Goal: Use online tool/utility: Use online tool/utility

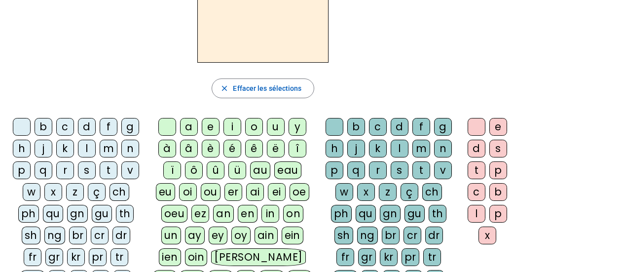
scroll to position [148, 0]
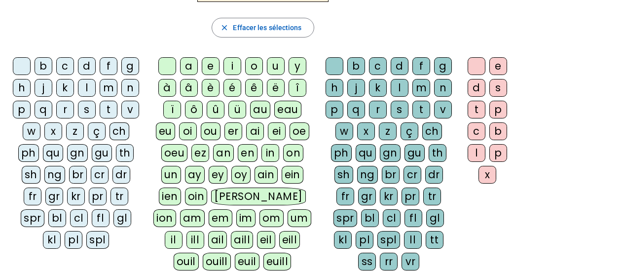
click at [75, 131] on div "z" at bounding box center [75, 131] width 18 height 18
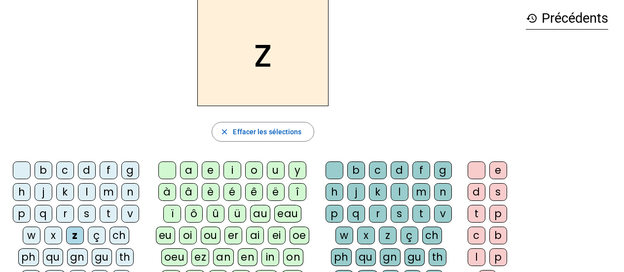
scroll to position [21, 0]
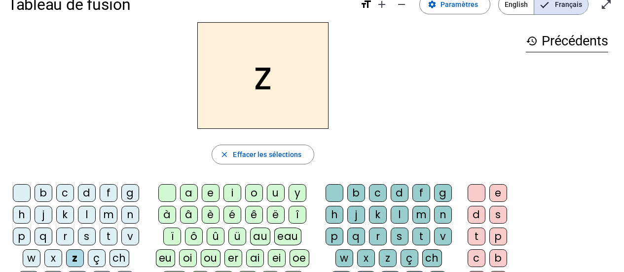
click at [256, 195] on div "o" at bounding box center [254, 193] width 18 height 18
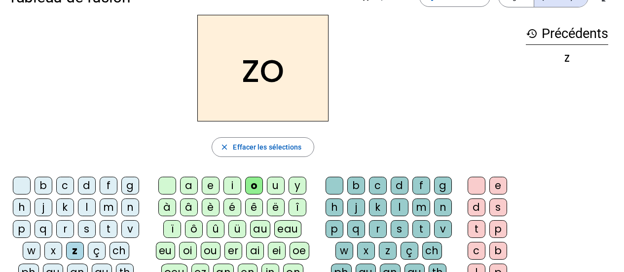
scroll to position [28, 0]
click at [234, 209] on div "é" at bounding box center [232, 208] width 18 height 18
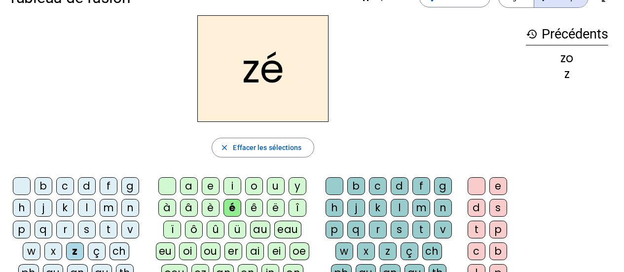
click at [256, 186] on div "o" at bounding box center [254, 186] width 18 height 18
click at [232, 204] on div "é" at bounding box center [232, 208] width 18 height 18
click at [255, 184] on div "o" at bounding box center [254, 186] width 18 height 18
click at [237, 205] on div "é" at bounding box center [232, 208] width 18 height 18
click at [262, 180] on div "o" at bounding box center [254, 186] width 18 height 18
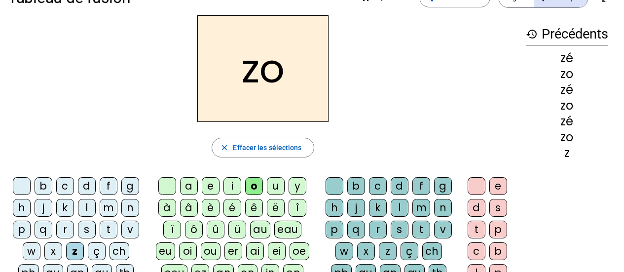
click at [238, 201] on div "é" at bounding box center [232, 208] width 18 height 18
click at [260, 180] on div "o" at bounding box center [254, 186] width 18 height 18
click at [130, 208] on div "n" at bounding box center [130, 208] width 18 height 18
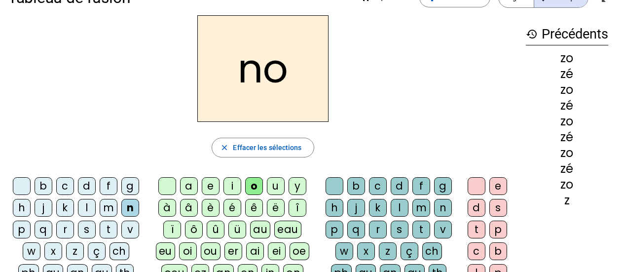
click at [45, 189] on div "b" at bounding box center [44, 186] width 18 height 18
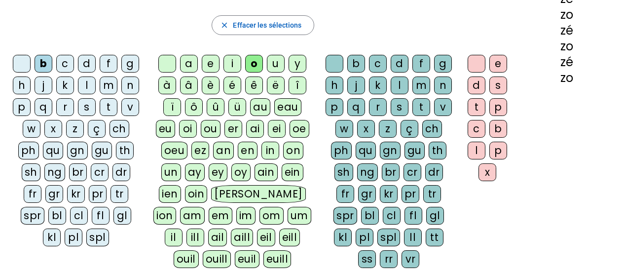
scroll to position [150, 0]
click at [59, 217] on div "bl" at bounding box center [57, 216] width 18 height 18
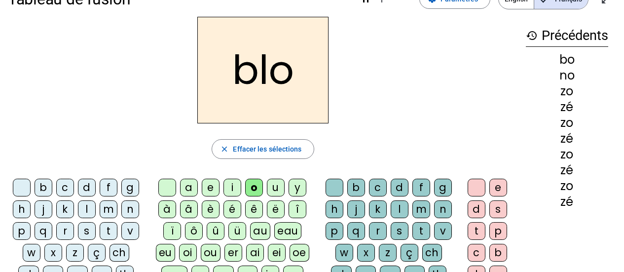
scroll to position [27, 0]
click at [164, 186] on div at bounding box center [167, 188] width 18 height 18
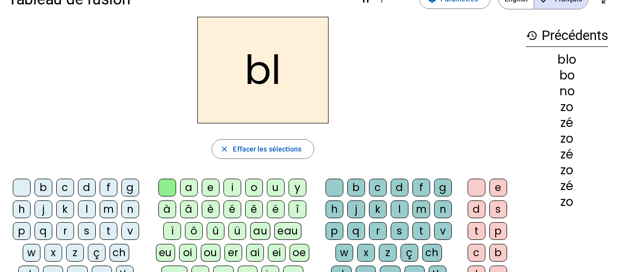
click at [190, 186] on div "a" at bounding box center [189, 188] width 18 height 18
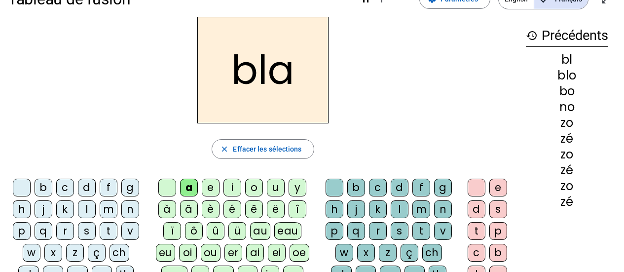
click at [233, 207] on div "é" at bounding box center [232, 209] width 18 height 18
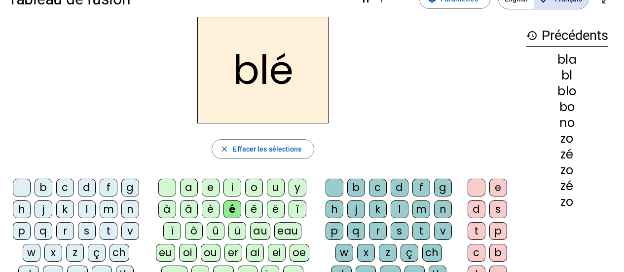
click at [66, 187] on div "c" at bounding box center [65, 188] width 18 height 18
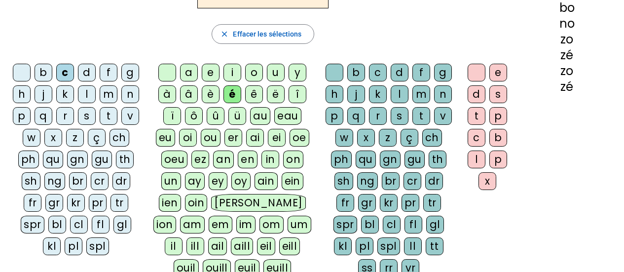
scroll to position [142, 0]
click at [76, 225] on div "cl" at bounding box center [79, 225] width 18 height 18
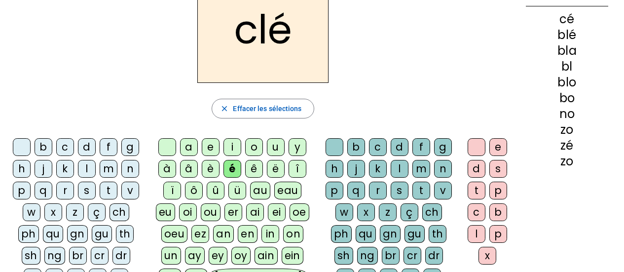
scroll to position [67, 0]
click at [86, 170] on div "l" at bounding box center [87, 169] width 18 height 18
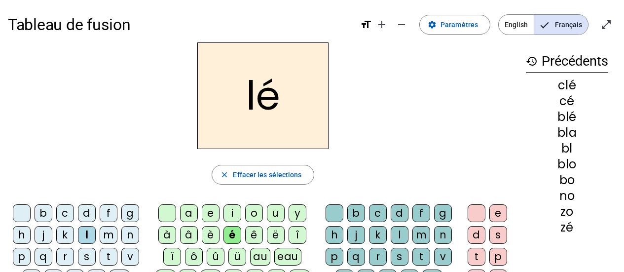
scroll to position [1, 0]
